Goal: Information Seeking & Learning: Learn about a topic

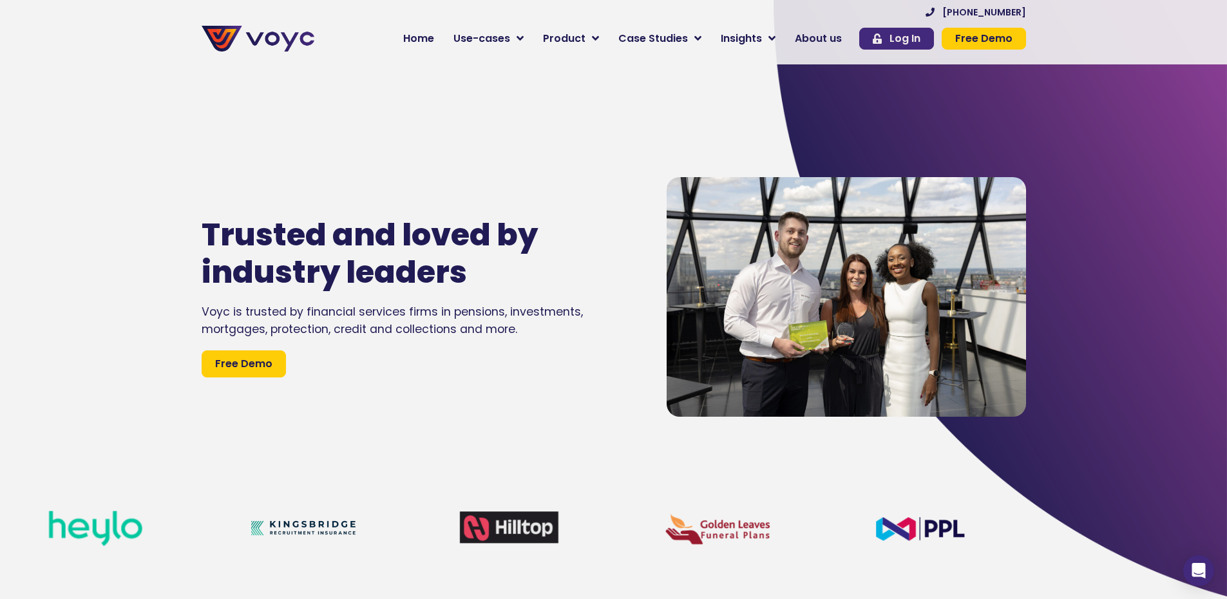
click at [898, 37] on span "Log In" at bounding box center [904, 38] width 31 height 10
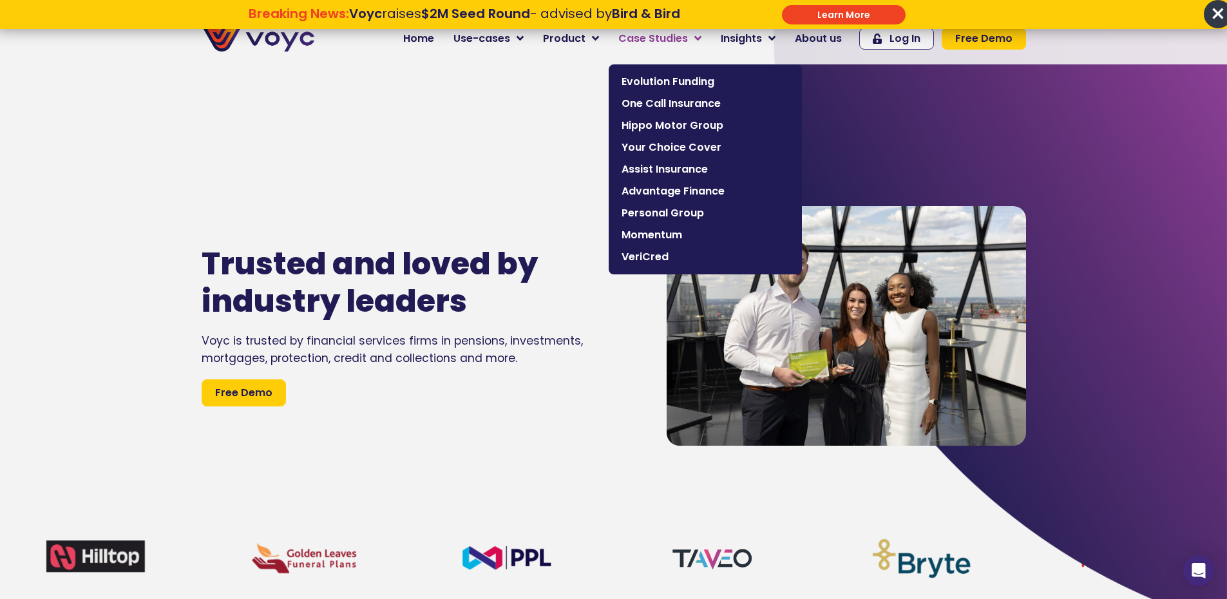
click at [688, 40] on span "Case Studies" at bounding box center [653, 38] width 70 height 15
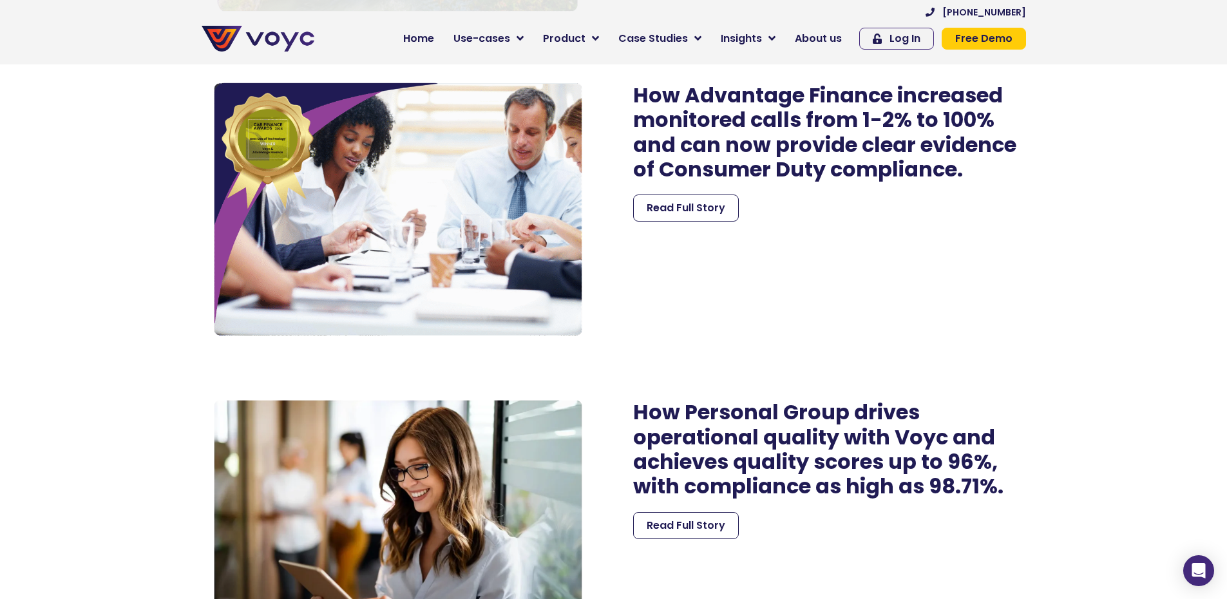
scroll to position [3090, 0]
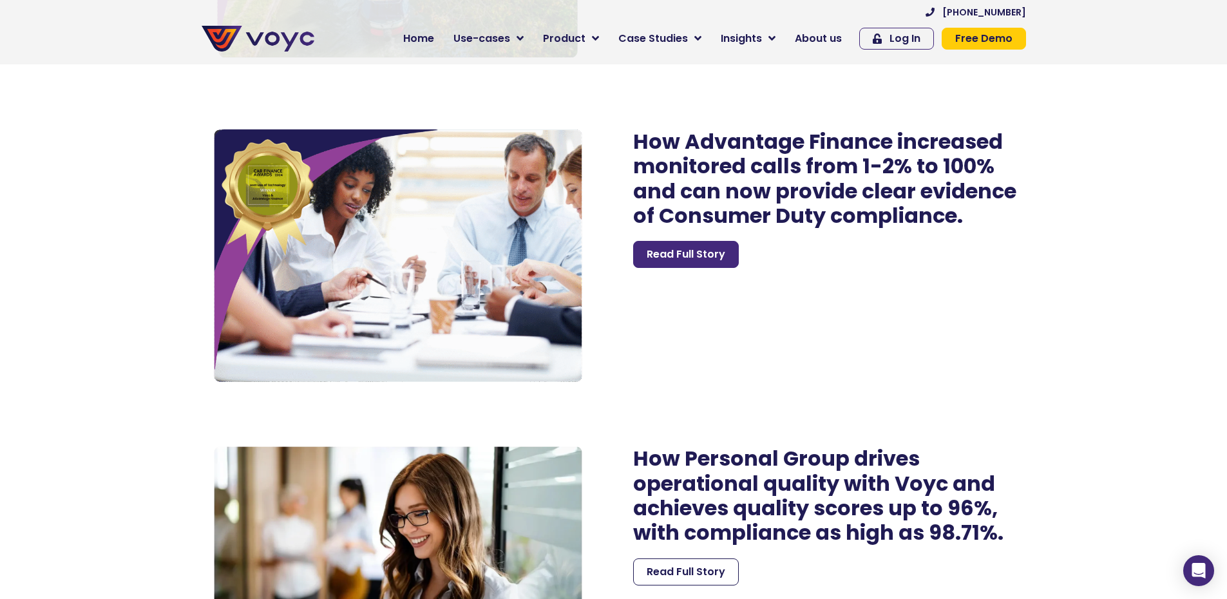
click at [679, 262] on span "Read Full Story" at bounding box center [685, 254] width 79 height 15
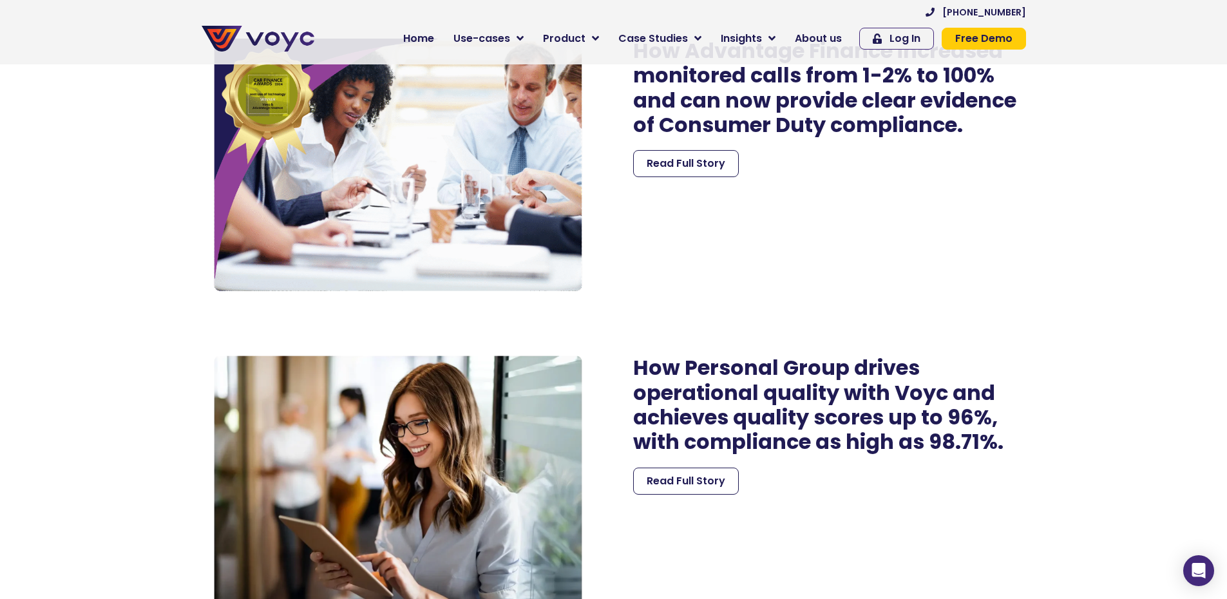
click at [496, 435] on img at bounding box center [398, 482] width 393 height 278
click at [667, 485] on span "Read Full Story" at bounding box center [685, 480] width 79 height 15
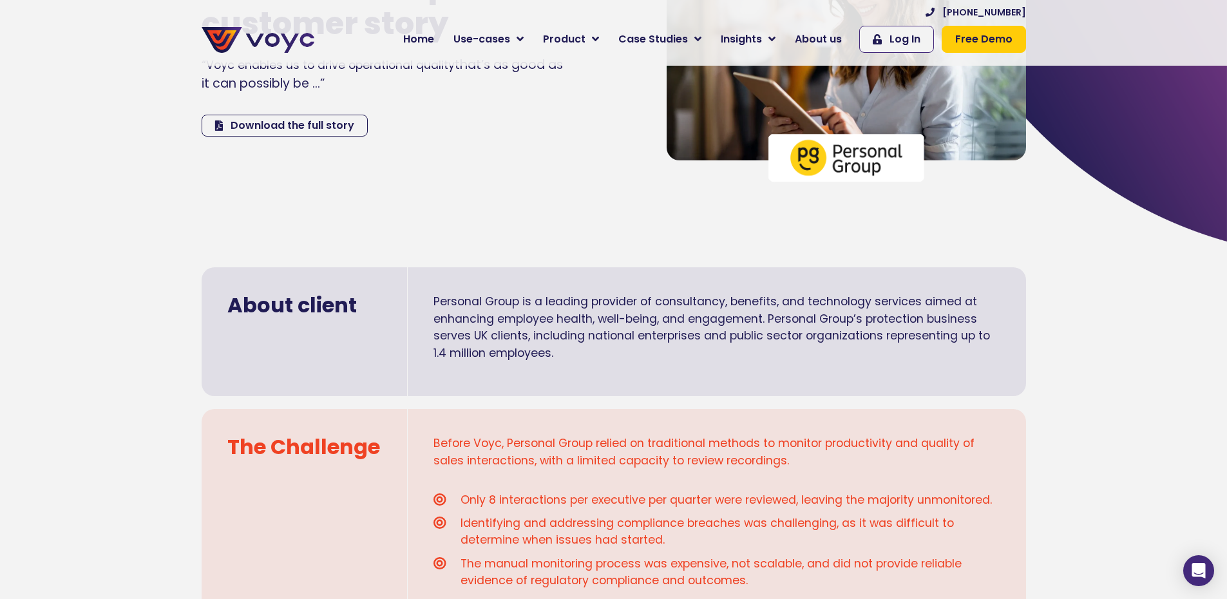
scroll to position [258, 0]
